Goal: Find specific page/section: Find specific page/section

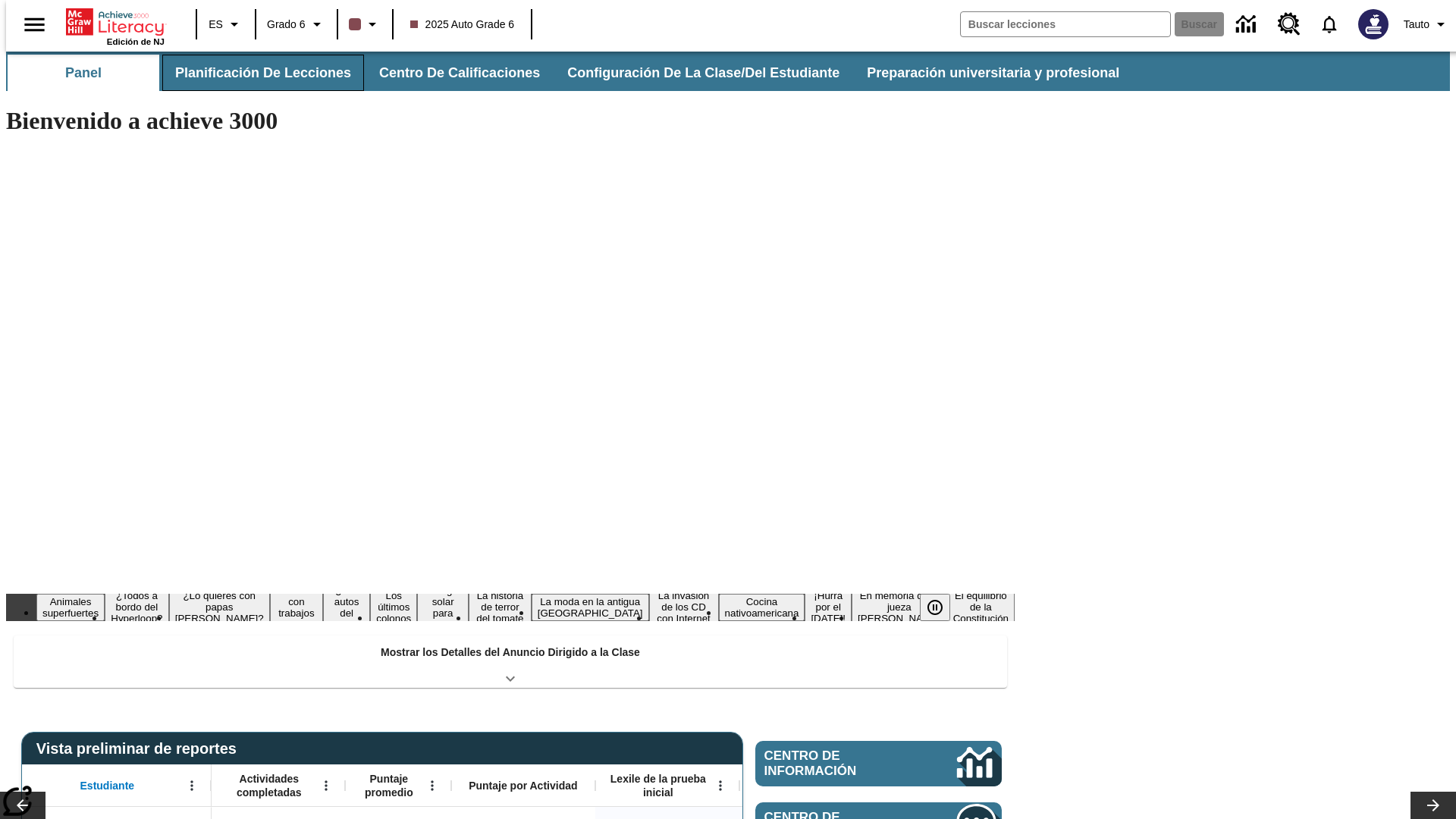
click at [254, 73] on button "Planificación de lecciones" at bounding box center [263, 72] width 202 height 37
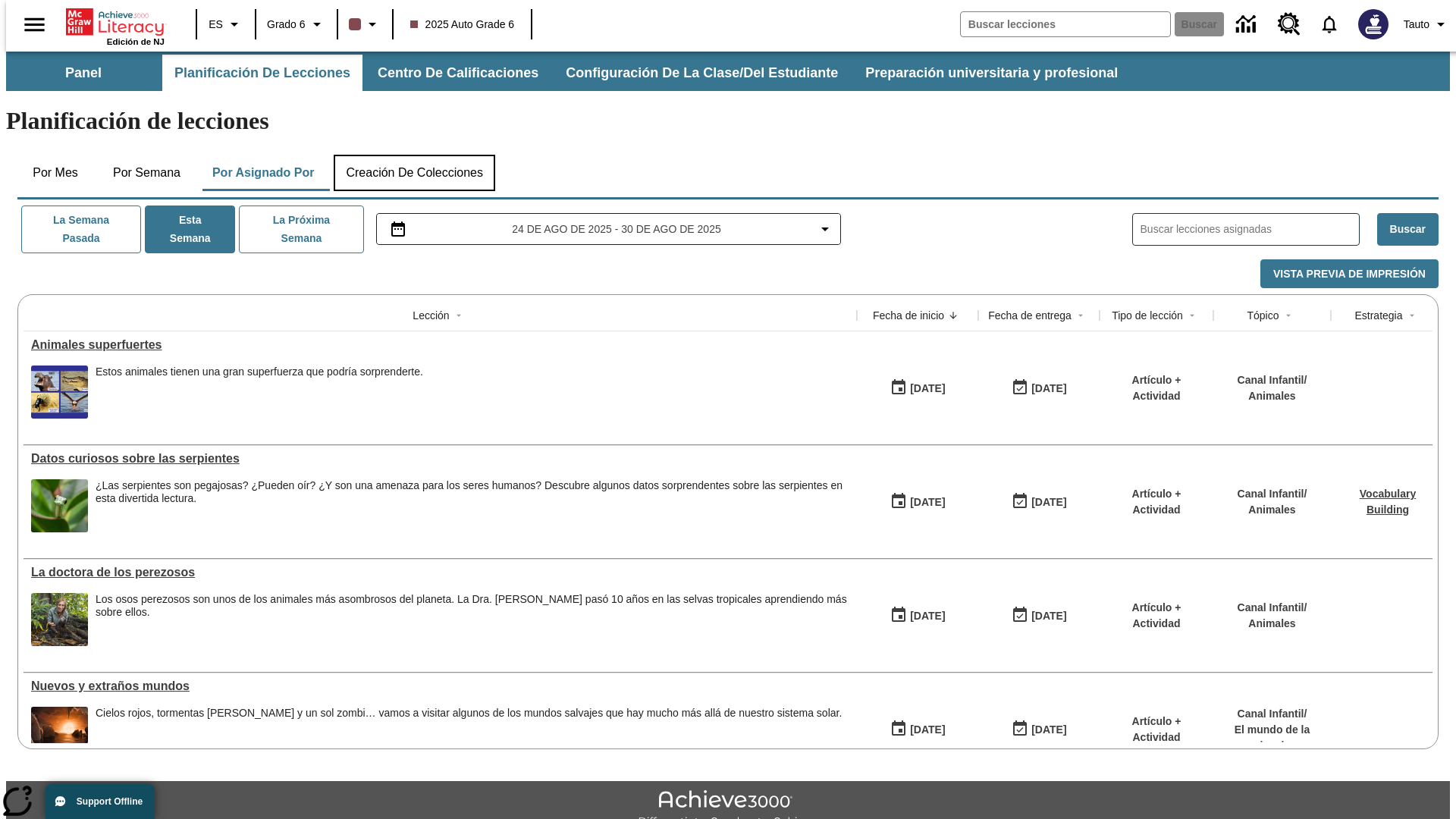
click at [414, 155] on button "Creación de colecciones" at bounding box center [414, 173] width 162 height 37
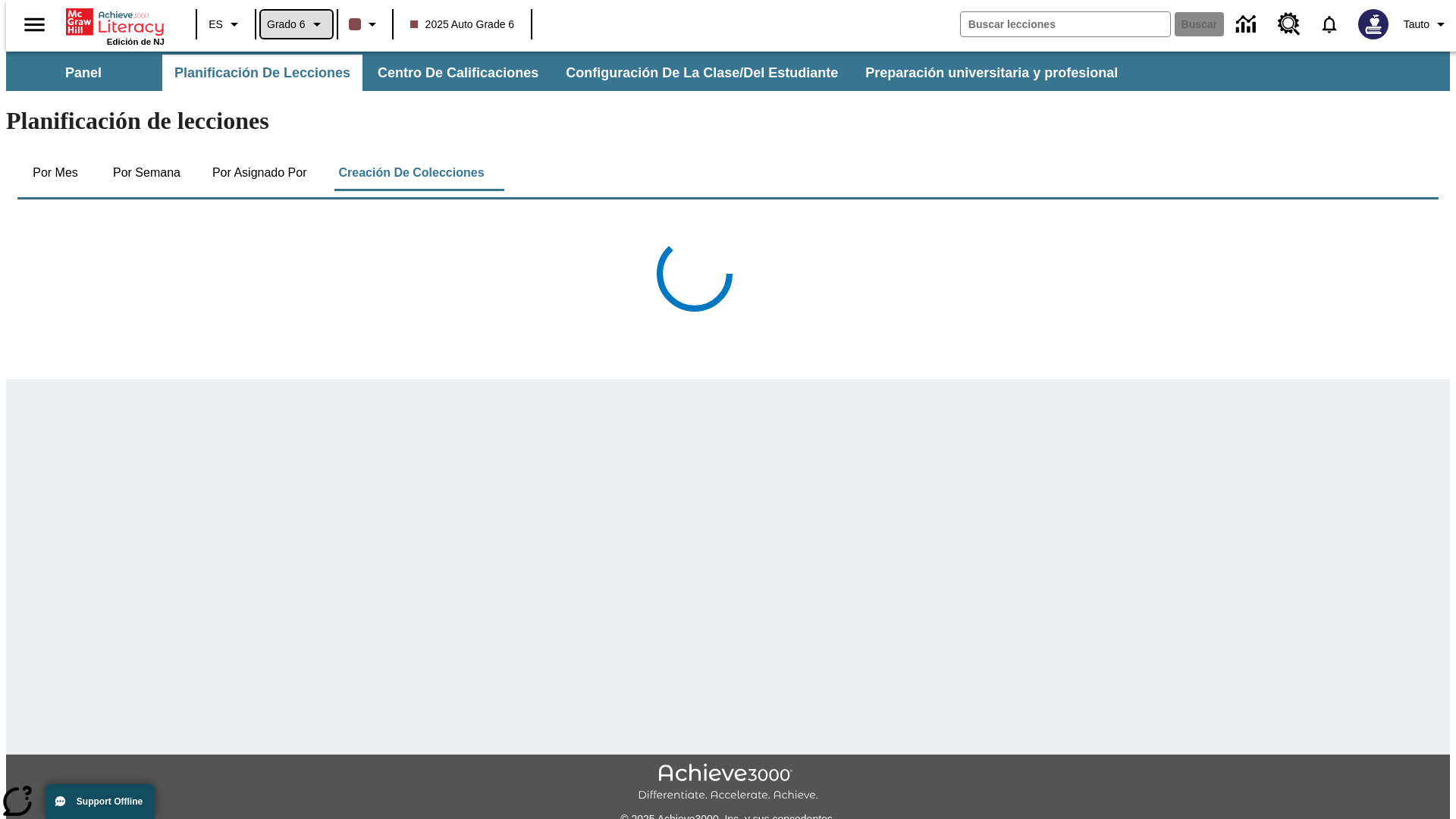
click at [291, 24] on span "Grado 6" at bounding box center [286, 25] width 39 height 16
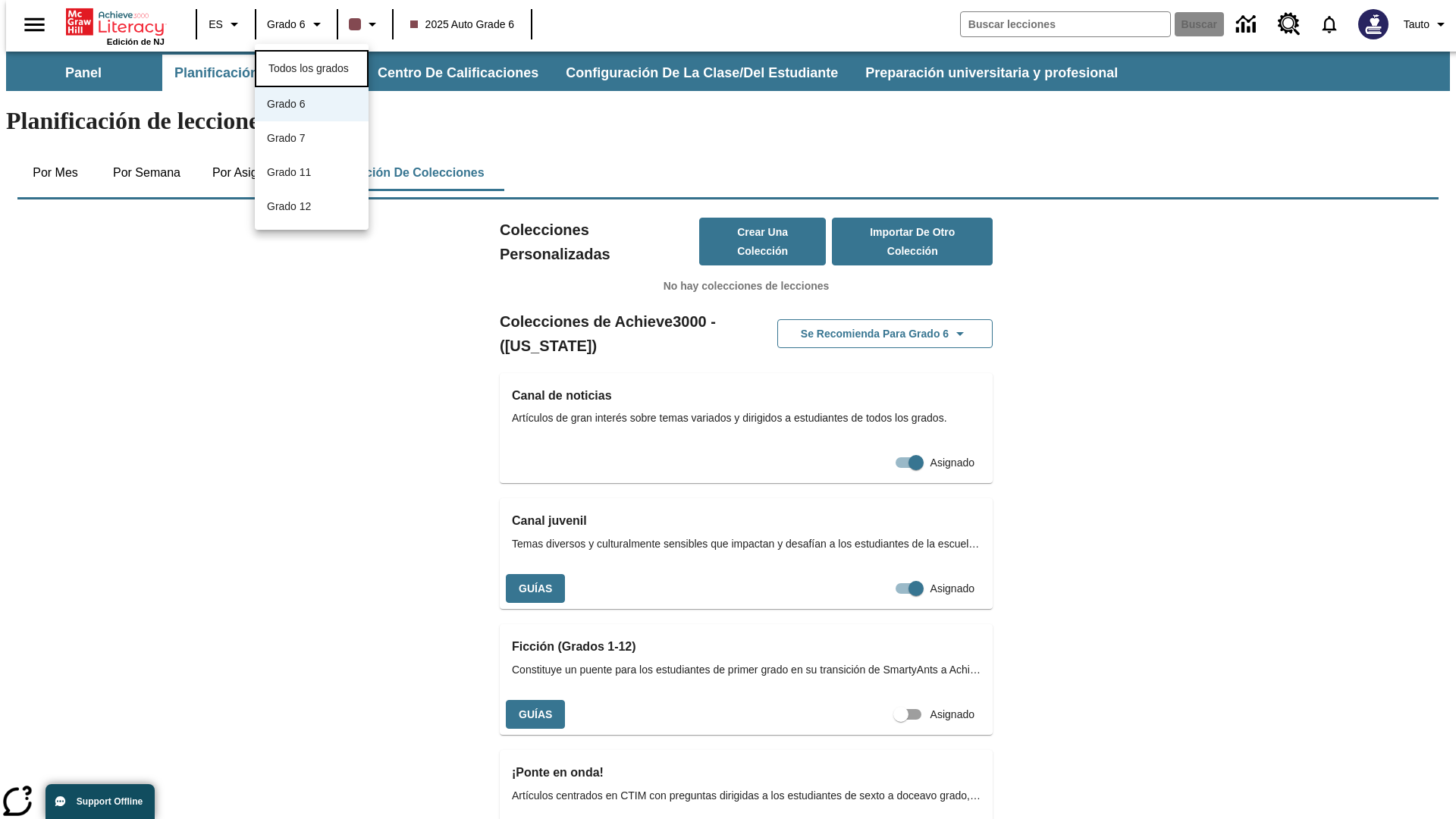
click at [312, 67] on span "Todos los grados" at bounding box center [308, 68] width 80 height 12
